Goal: Navigation & Orientation: Go to known website

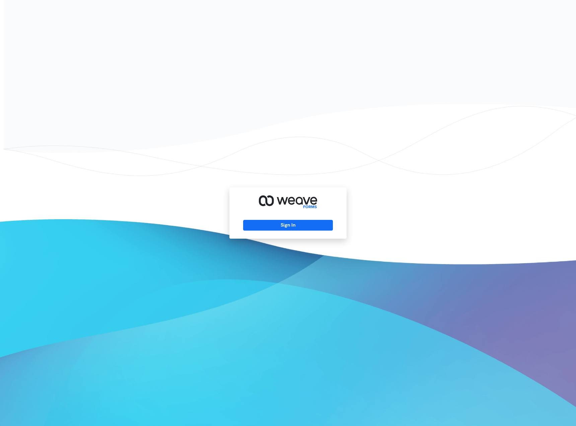
click at [288, 219] on div "Sign In" at bounding box center [287, 212] width 117 height 51
click at [288, 222] on button "Sign In" at bounding box center [287, 225] width 89 height 11
